Goal: Task Accomplishment & Management: Manage account settings

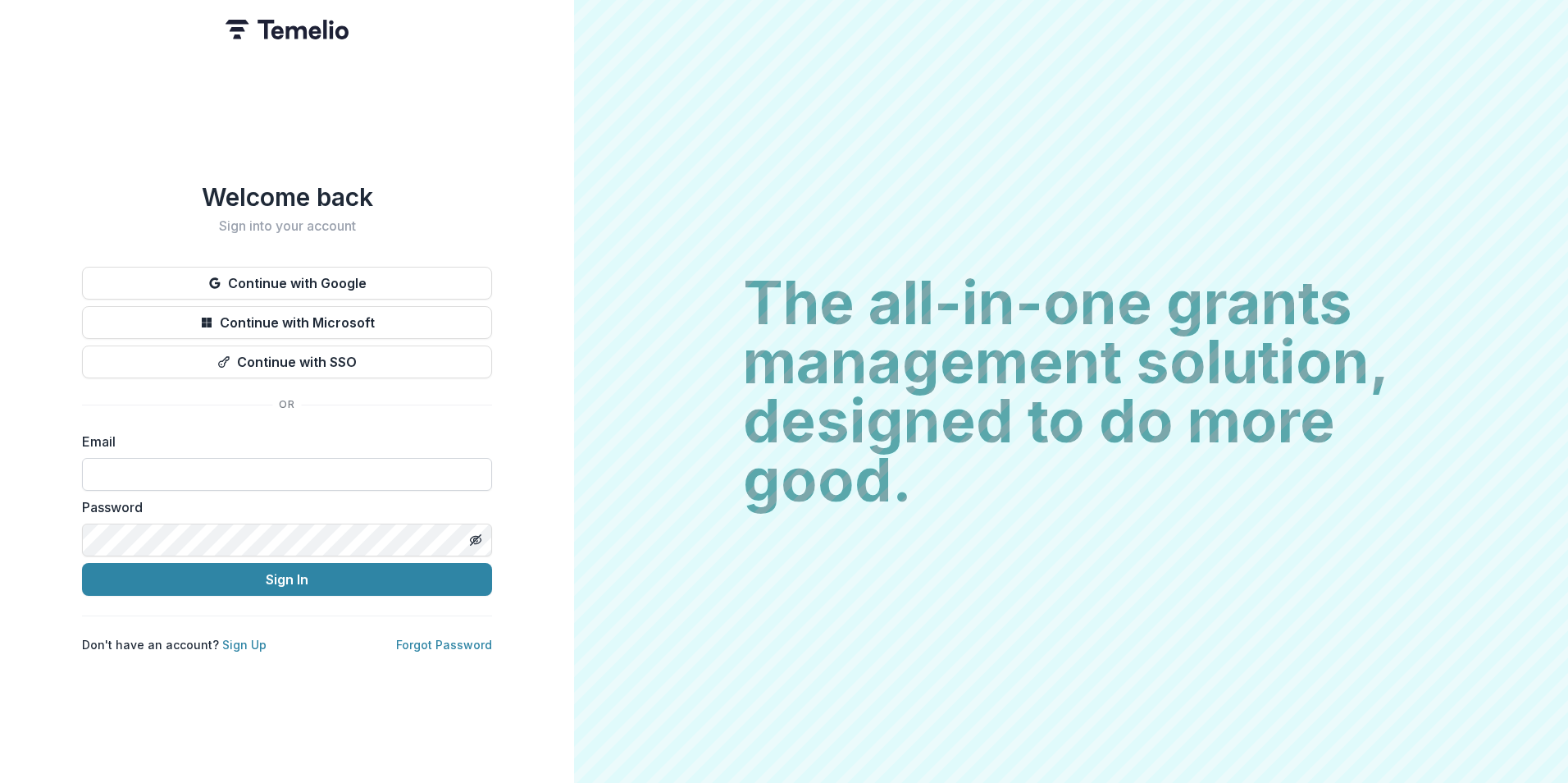
click at [285, 458] on input at bounding box center [286, 474] width 410 height 33
type input "**********"
click at [82, 563] on button "Sign In" at bounding box center [286, 579] width 410 height 33
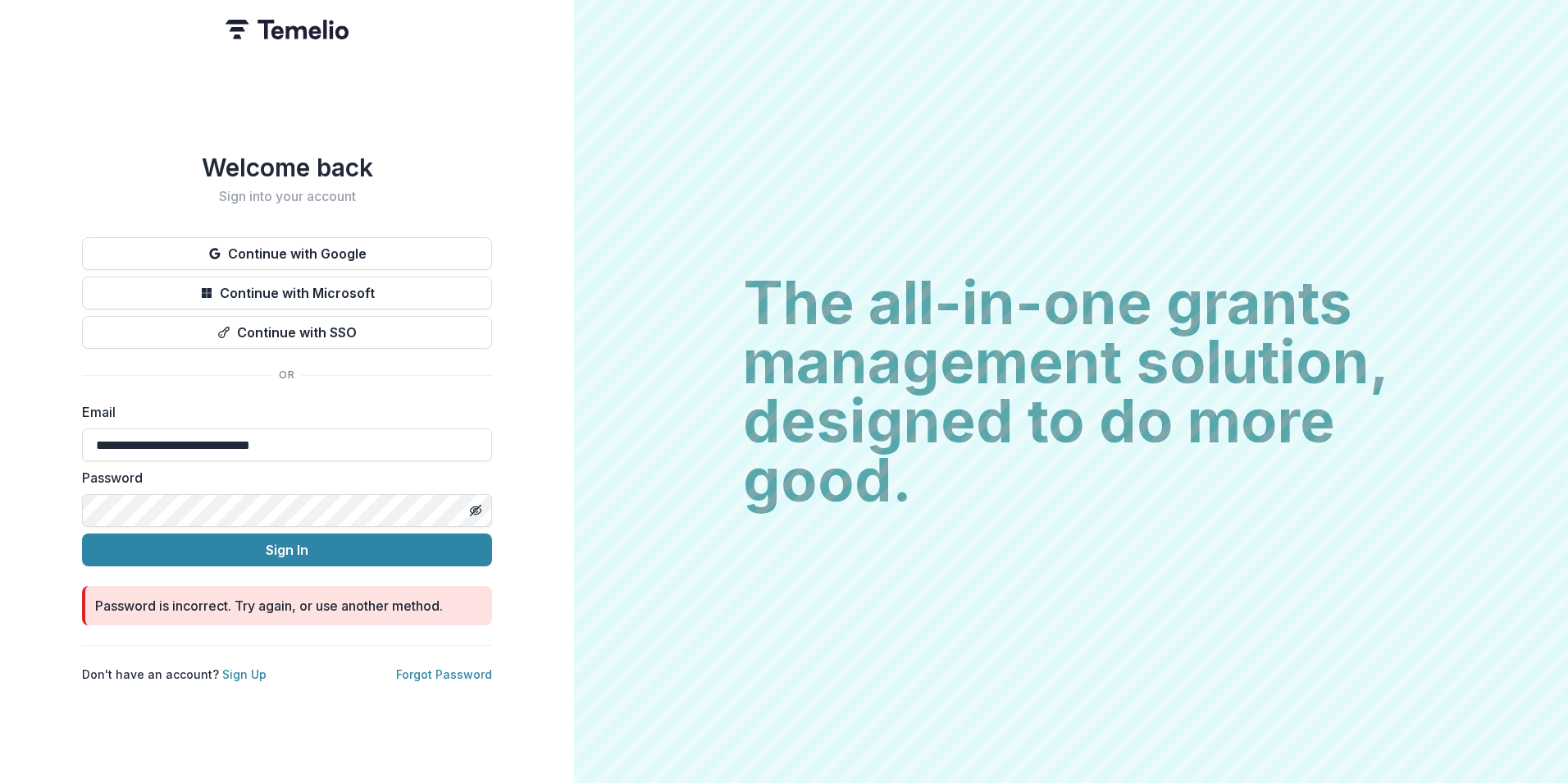
click at [82, 533] on button "Sign In" at bounding box center [286, 549] width 410 height 33
click at [271, 542] on button "Sign In" at bounding box center [286, 549] width 410 height 33
click at [81, 512] on div "**********" at bounding box center [287, 392] width 575 height 783
click at [82, 533] on button "Sign In" at bounding box center [286, 549] width 410 height 33
click at [441, 667] on link "Forgot Password" at bounding box center [444, 674] width 96 height 14
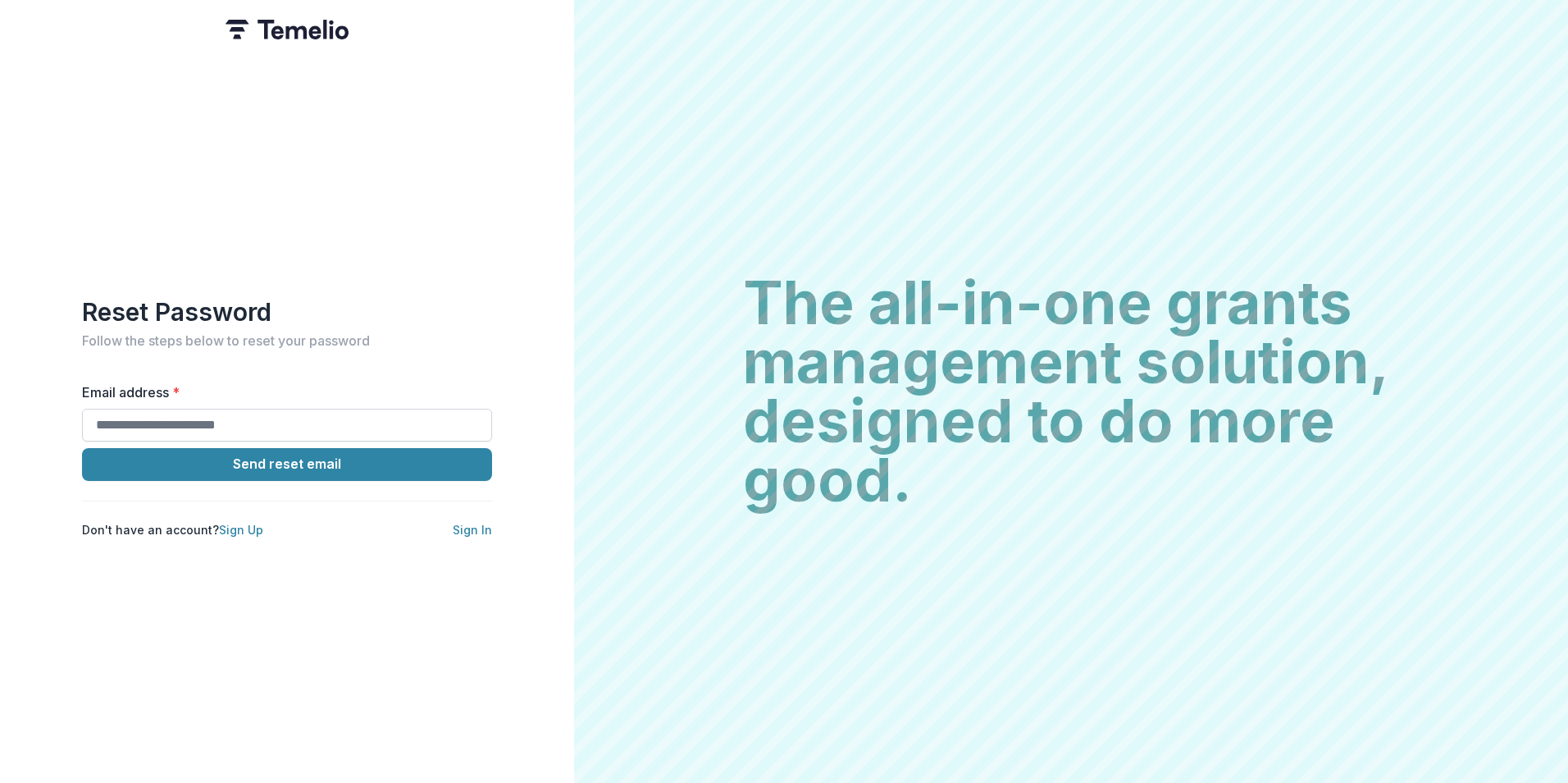
click at [284, 413] on input "Email address *" at bounding box center [286, 424] width 410 height 33
type input "**********"
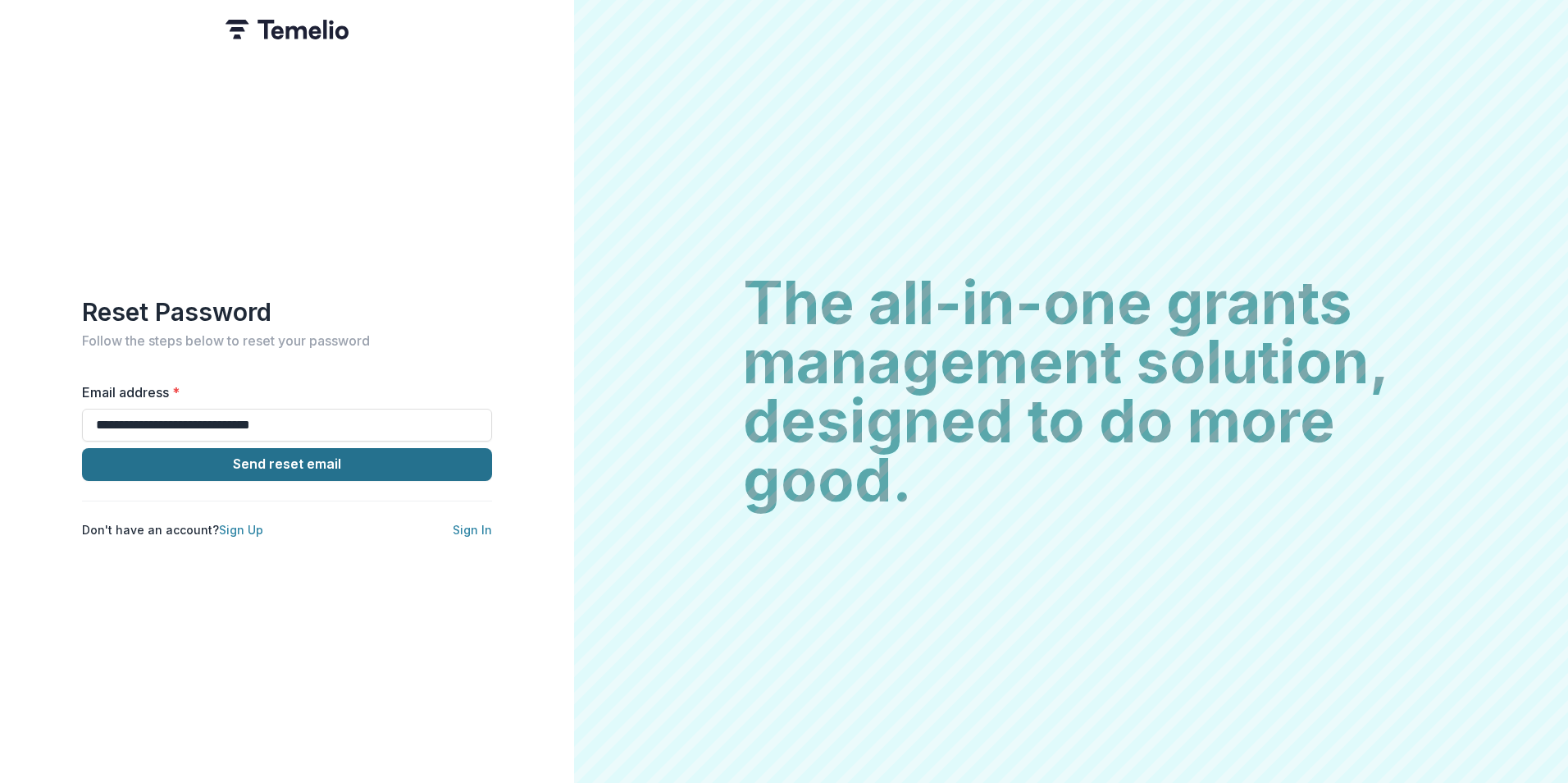
click at [242, 456] on button "Send reset email" at bounding box center [286, 464] width 410 height 33
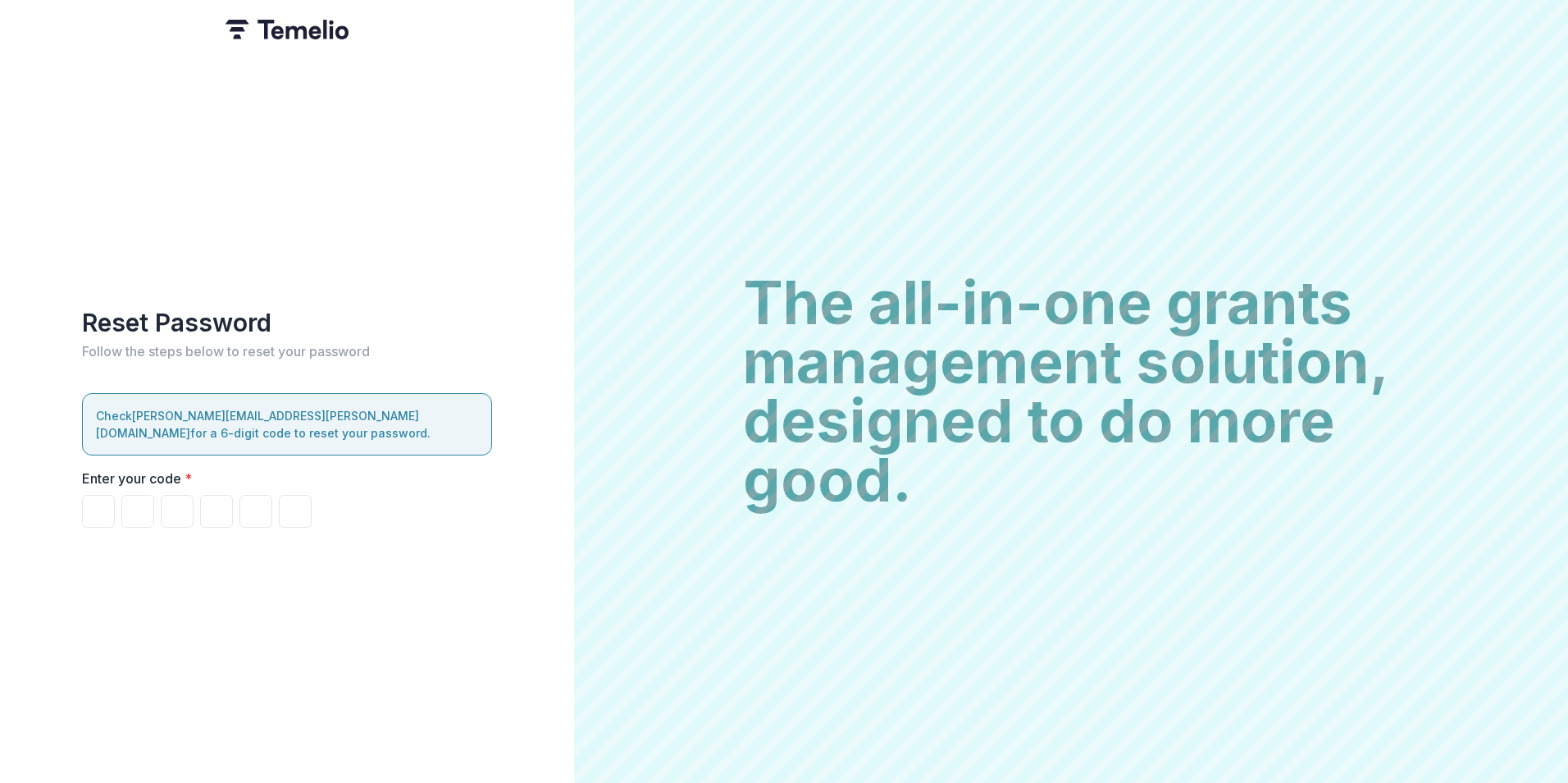
type input "*"
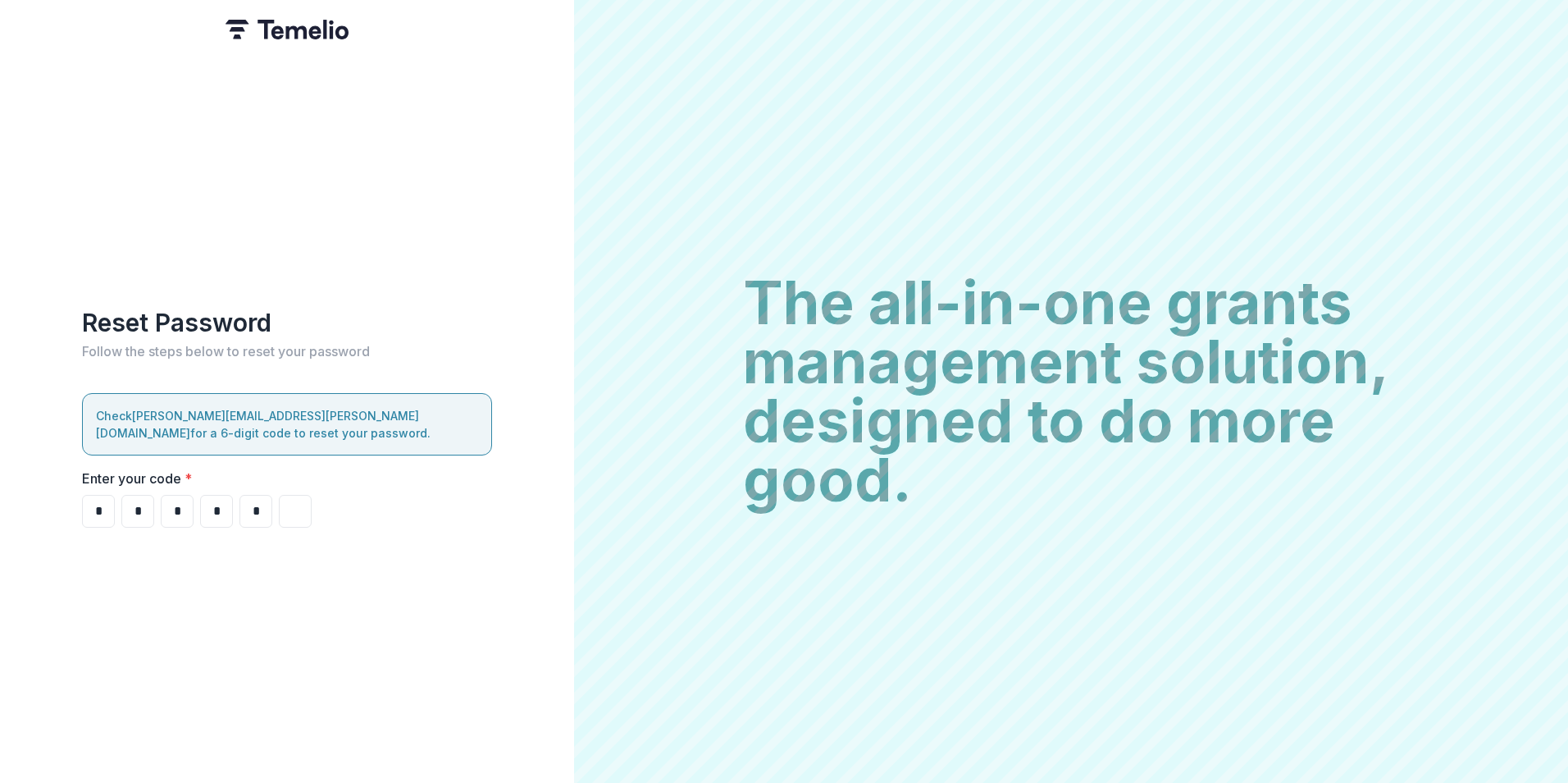
type input "*"
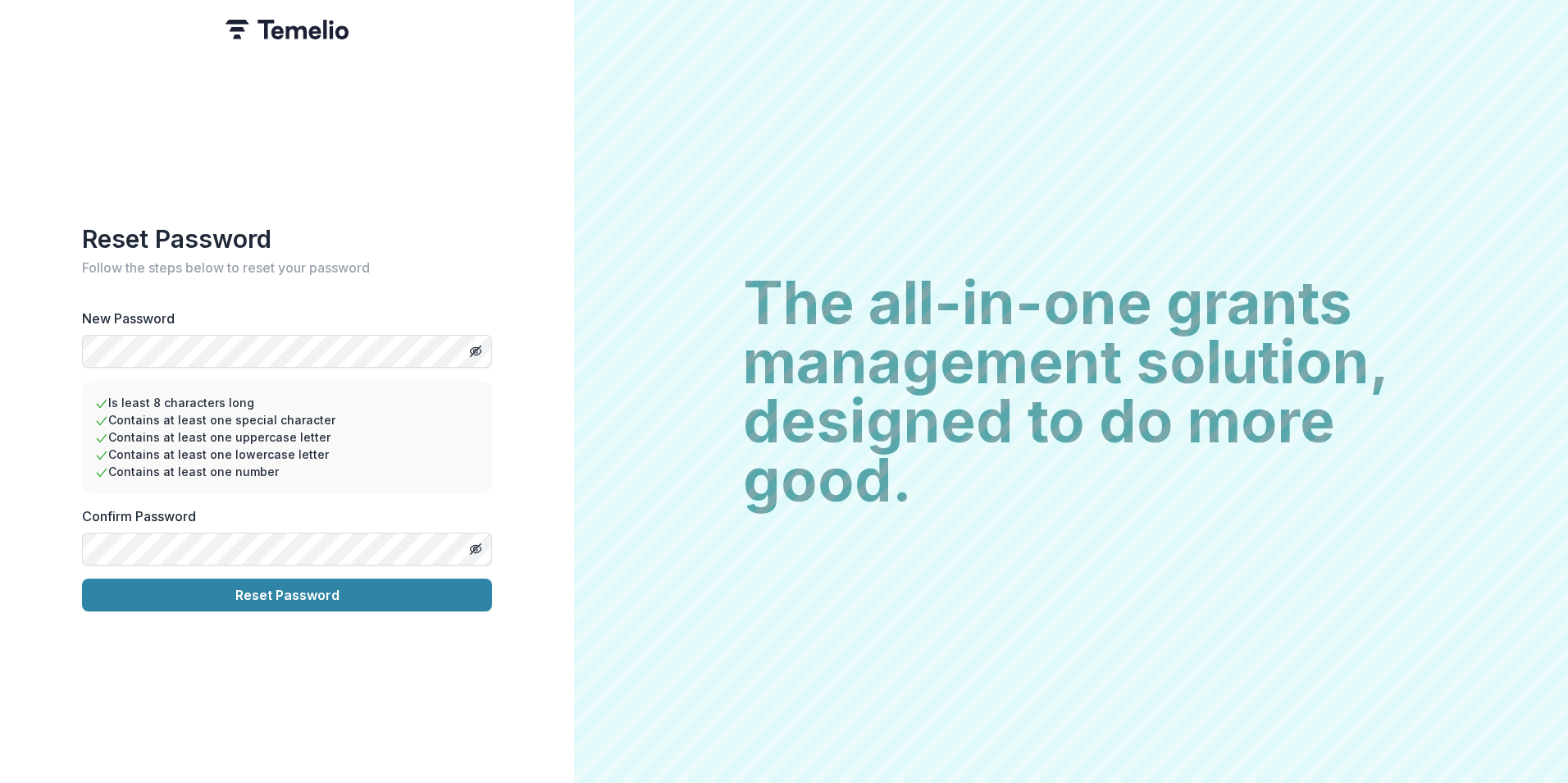
click at [82, 578] on button "Reset Password" at bounding box center [286, 594] width 410 height 33
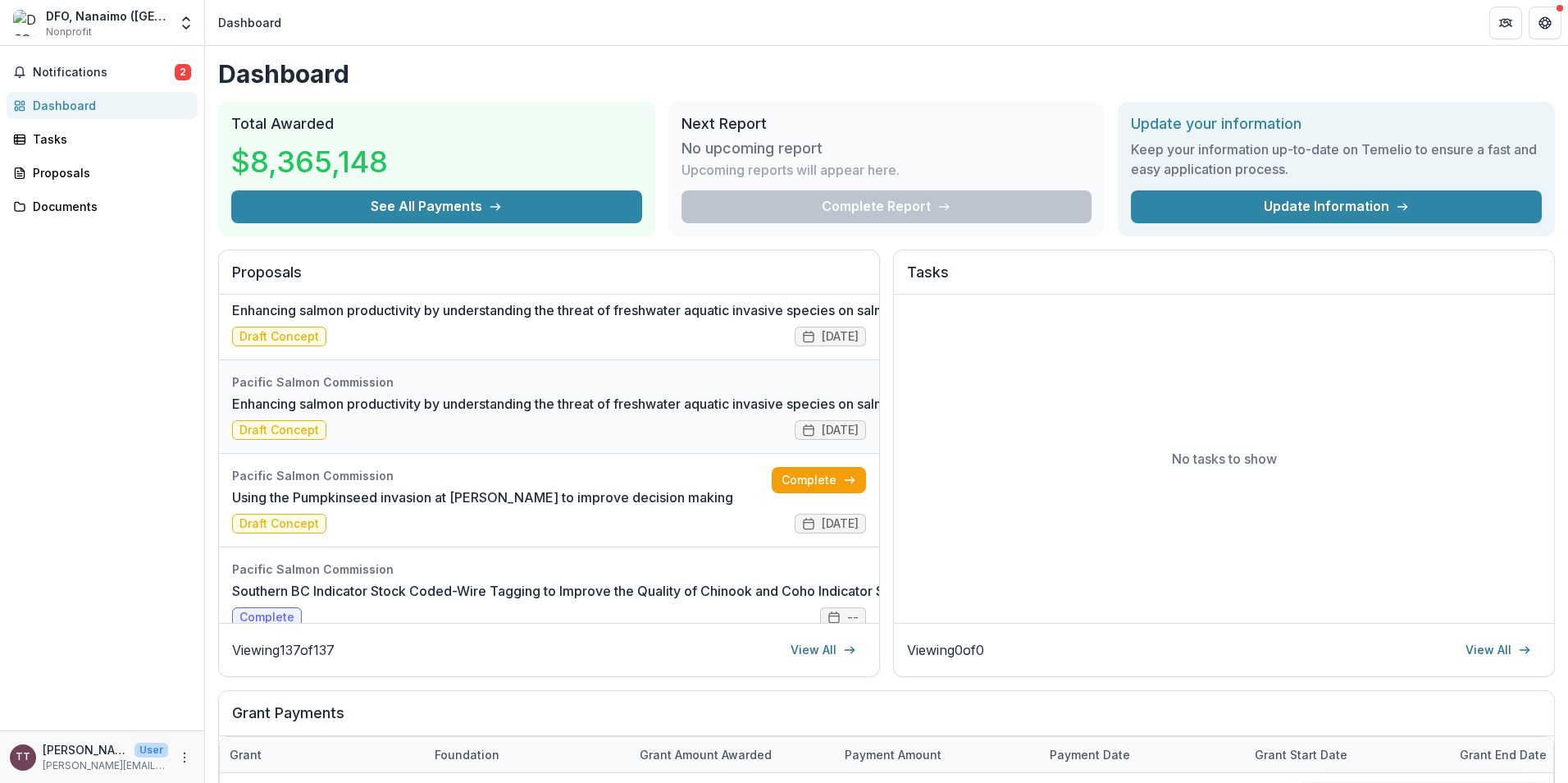
scroll to position [164, 0]
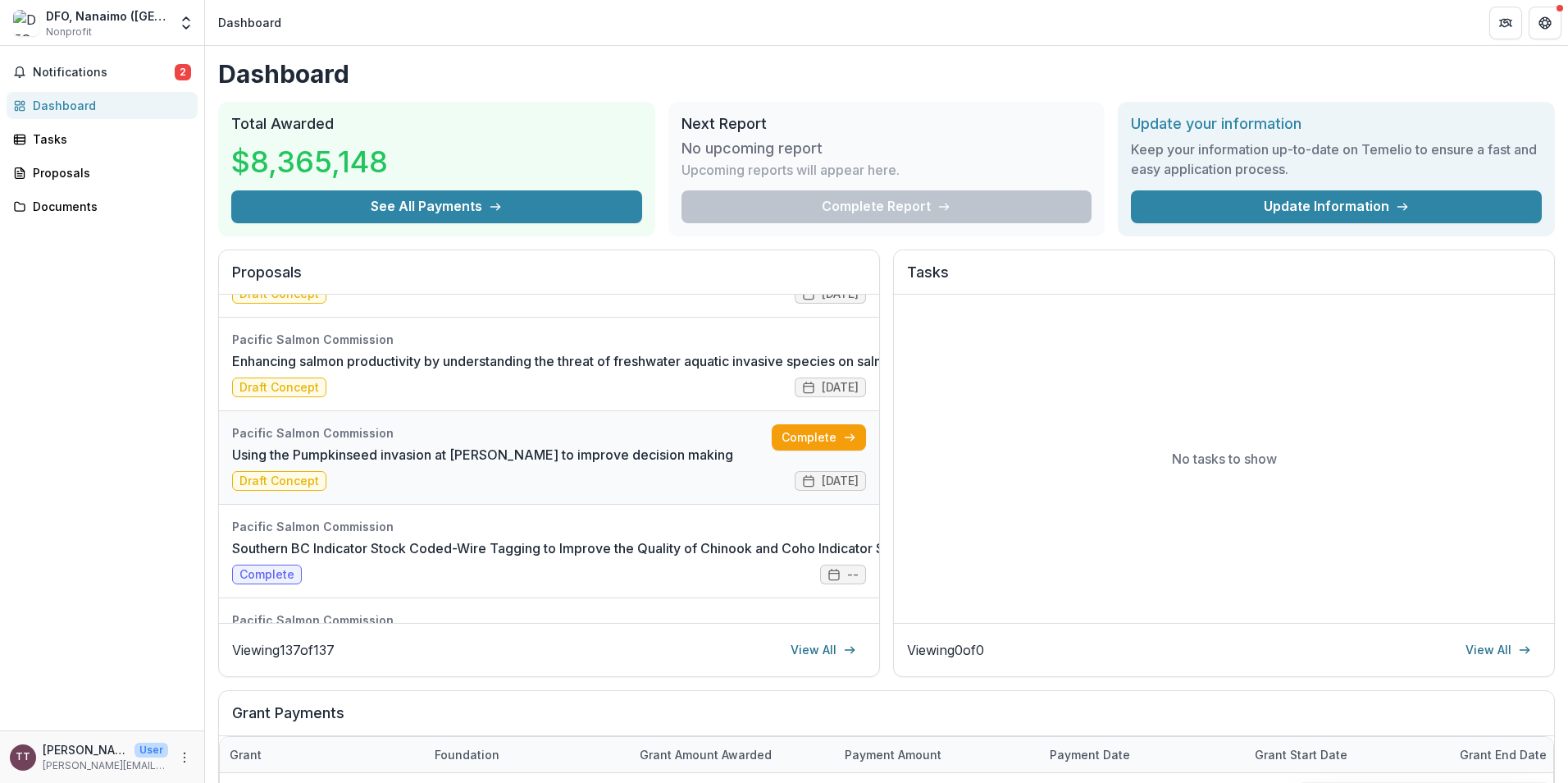
click at [292, 464] on link "Using the Pumpkinseed invasion at [PERSON_NAME] to improve decision making" at bounding box center [482, 455] width 501 height 20
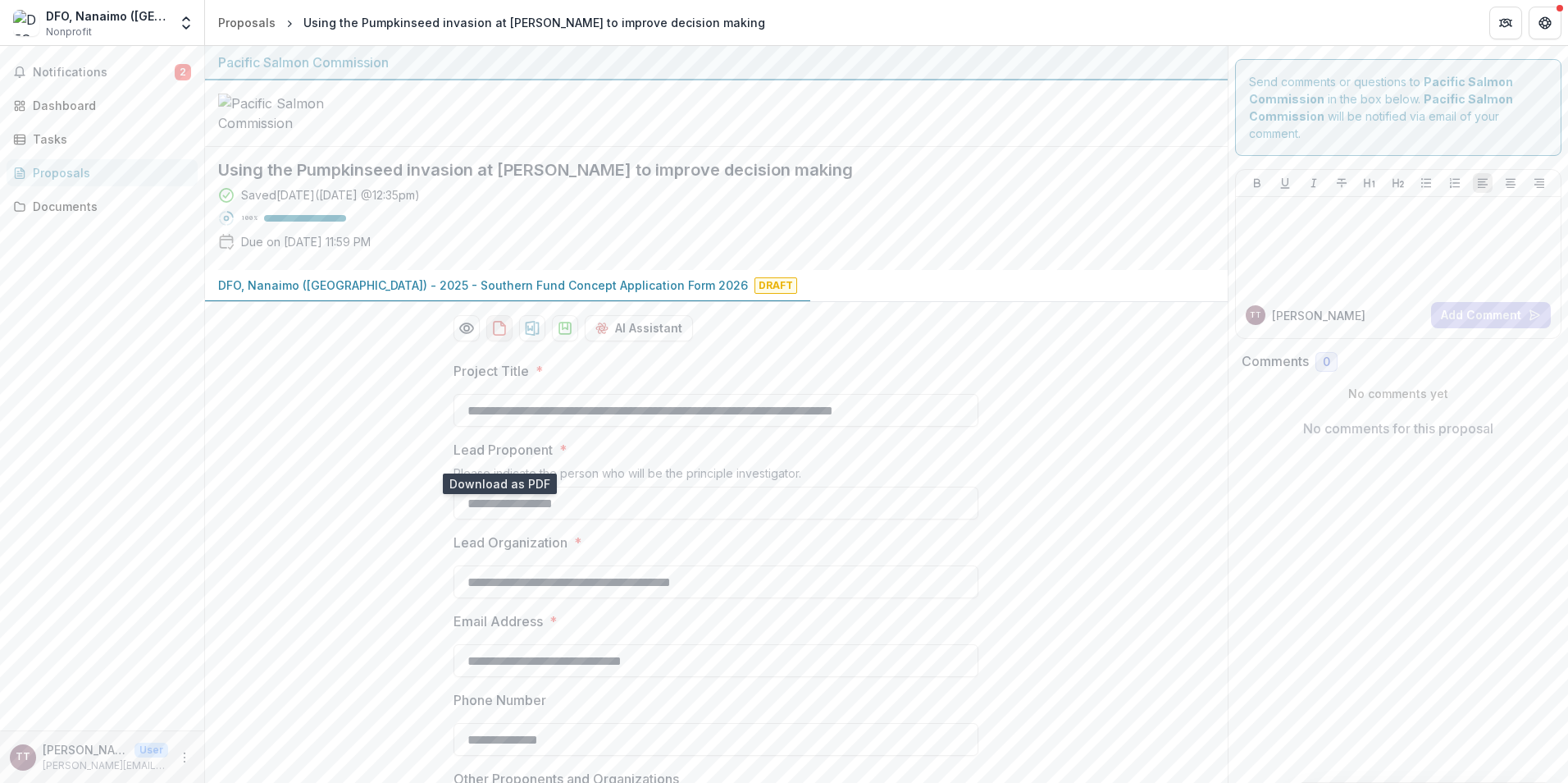
click at [493, 336] on icon "download-proposal" at bounding box center [499, 328] width 16 height 16
click at [526, 335] on icon "download-proposal" at bounding box center [533, 328] width 14 height 15
